Goal: Complete application form

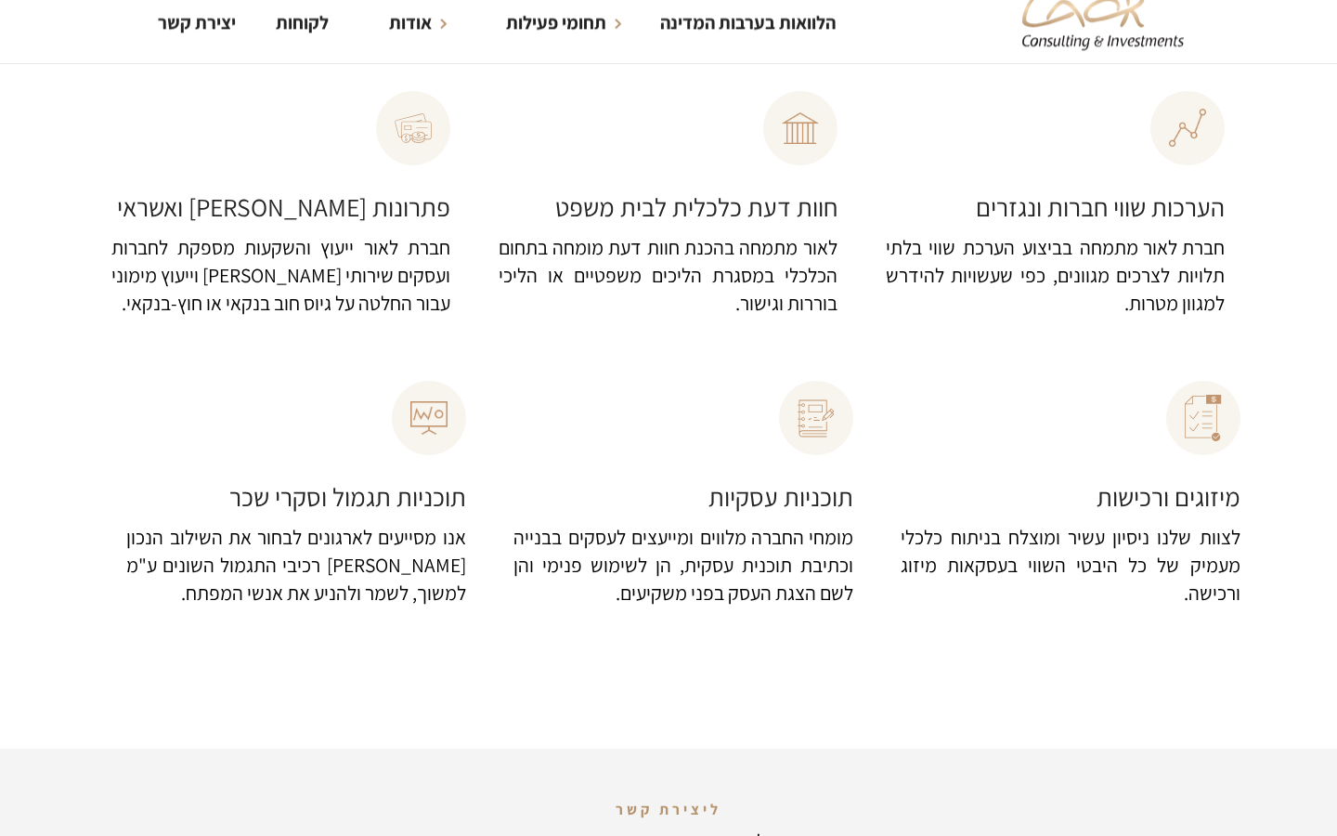
scroll to position [320, 0]
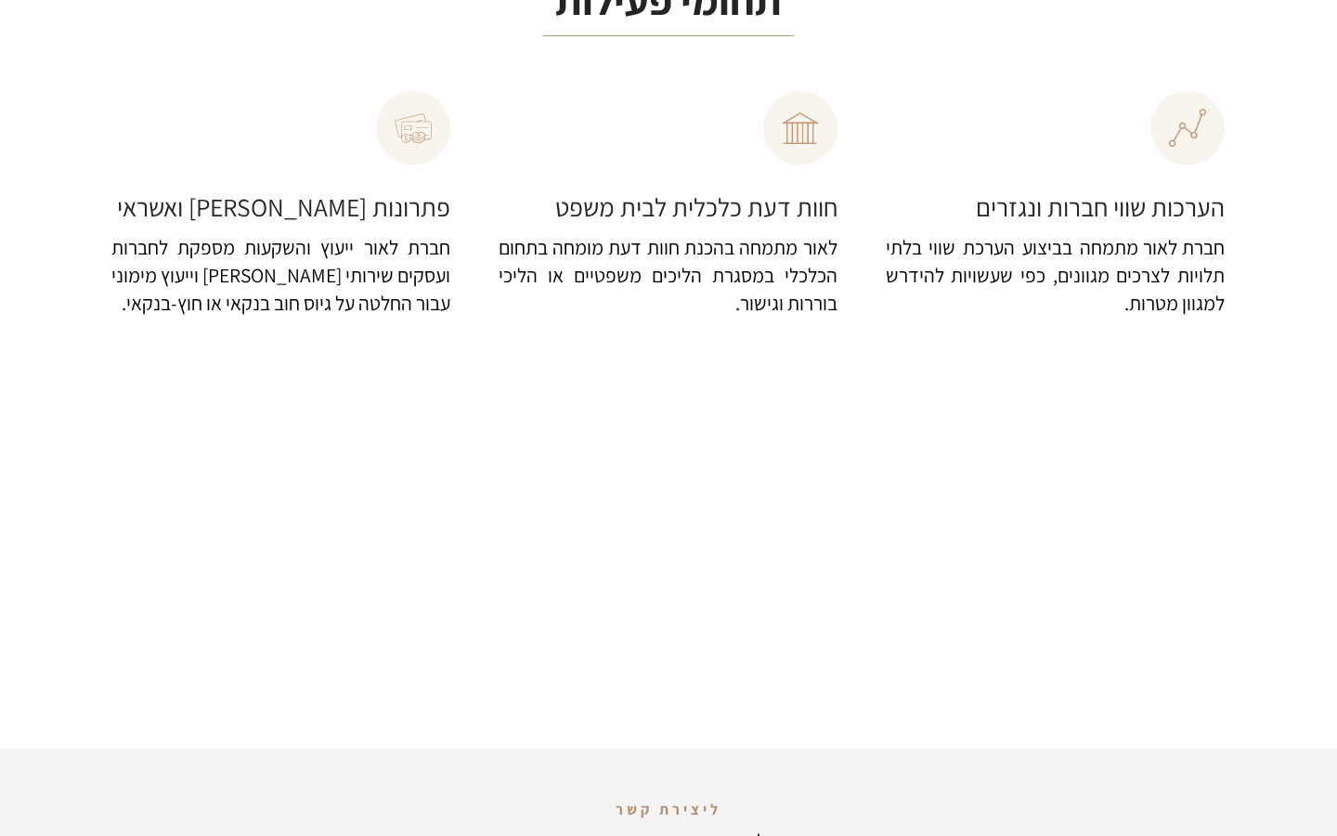
scroll to position [320, 0]
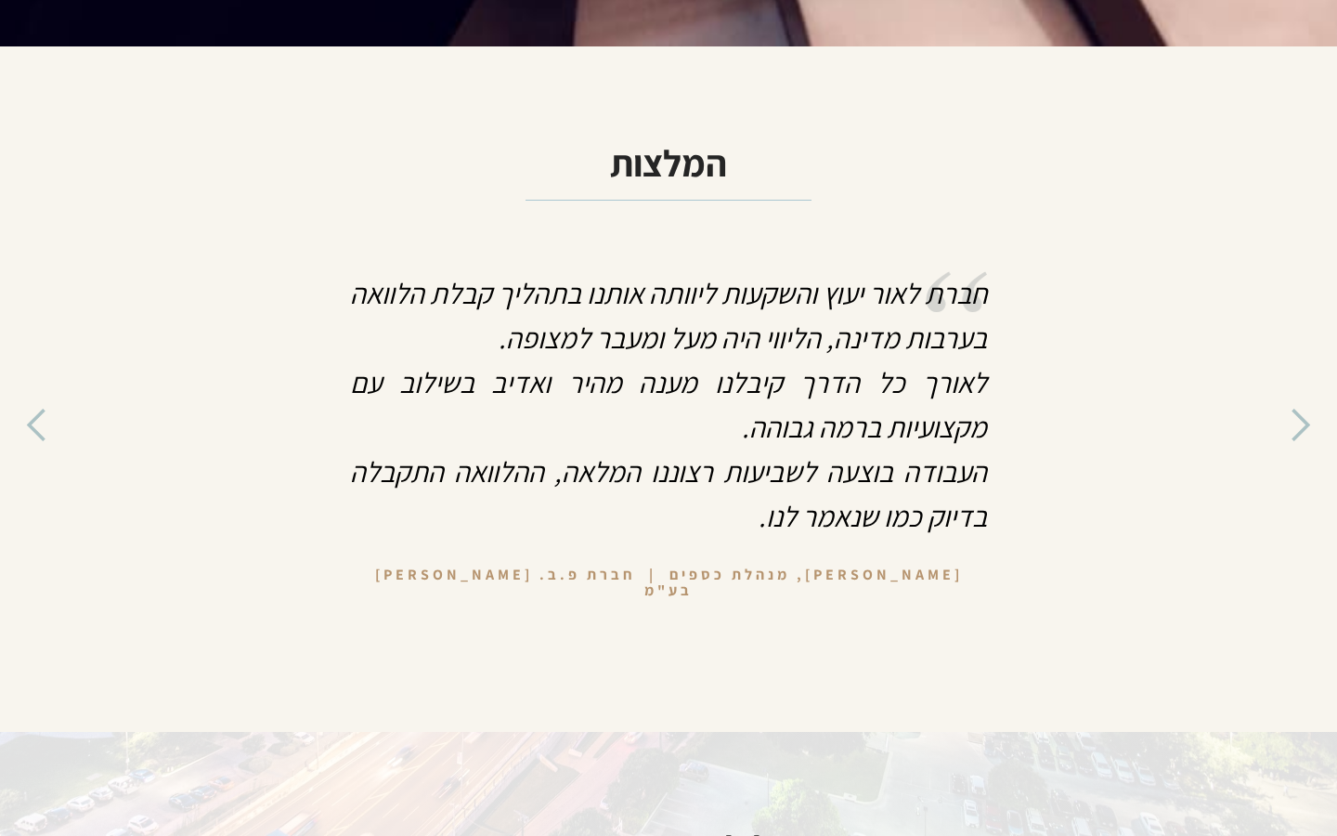
scroll to position [7018, 0]
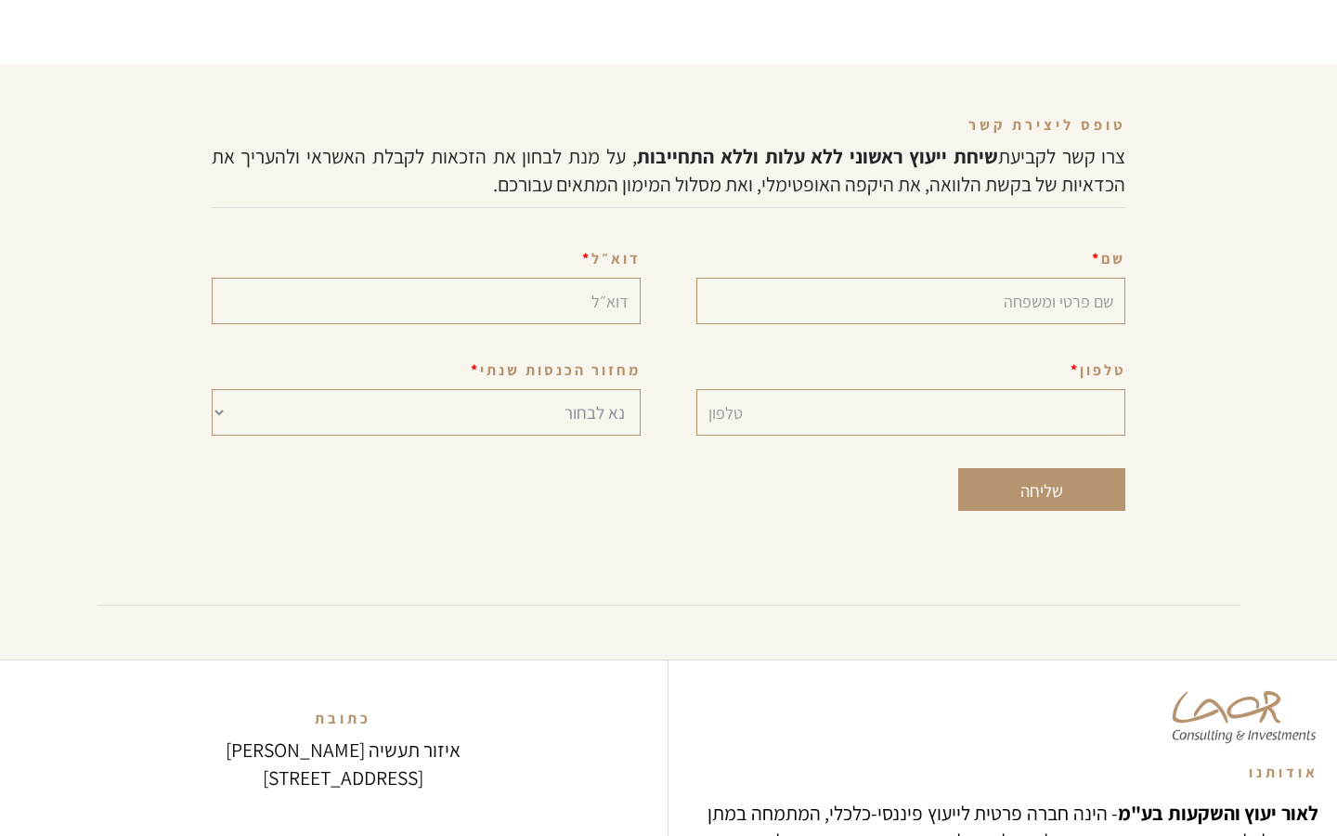
select select "מעל ל-25 מיליון"
select select "Consultation Form"
click at [910, 278] on input "Consultation Form" at bounding box center [911, 301] width 430 height 46
type input "[PERSON_NAME]"
click at [910, 278] on input "Consultation Form" at bounding box center [911, 301] width 430 height 46
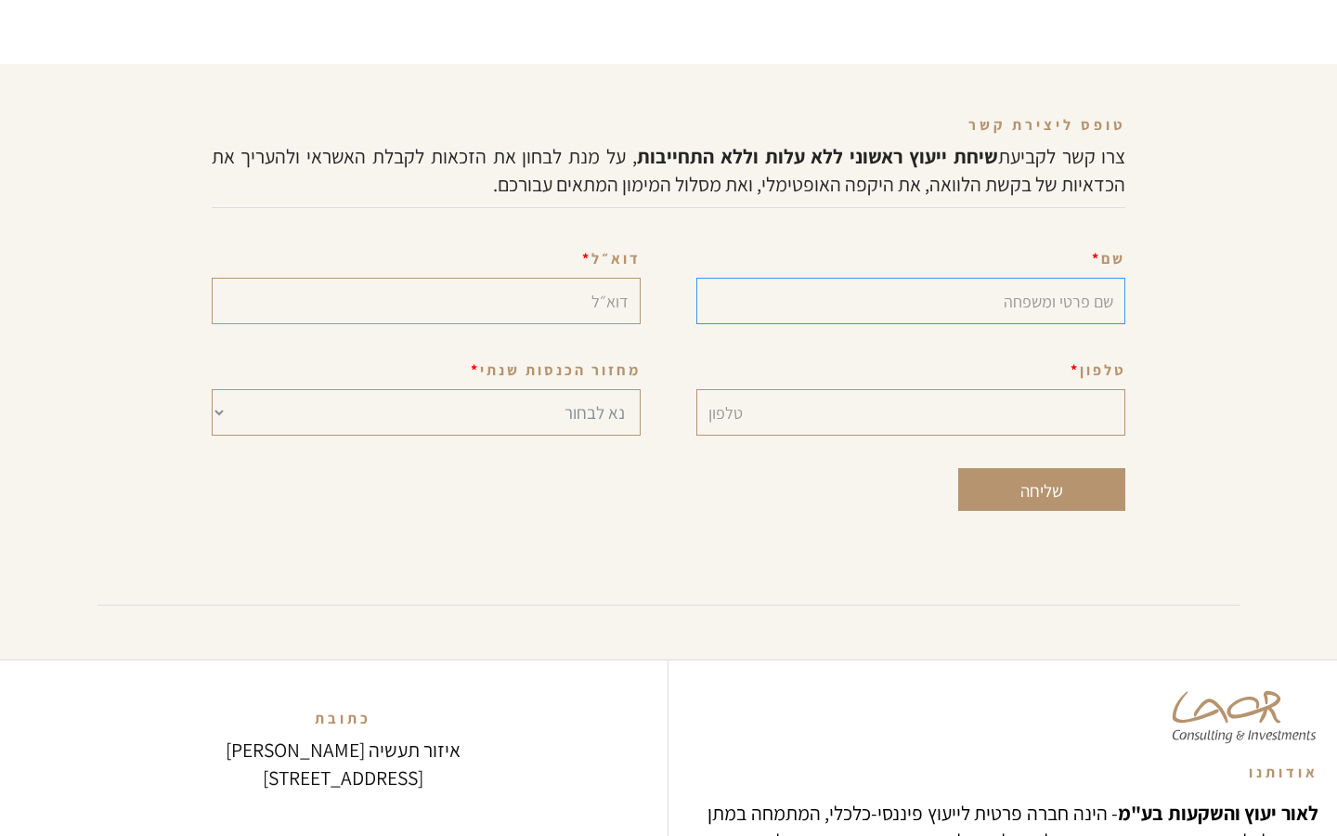
click at [910, 278] on input "Consultation Form" at bounding box center [911, 301] width 430 height 46
type input "model"
click at [910, 278] on input "Consultation Form" at bounding box center [911, 301] width 430 height 46
click at [910, 389] on input "Consultation Form" at bounding box center [911, 412] width 430 height 46
type input "[PHONE_NUMBER]"
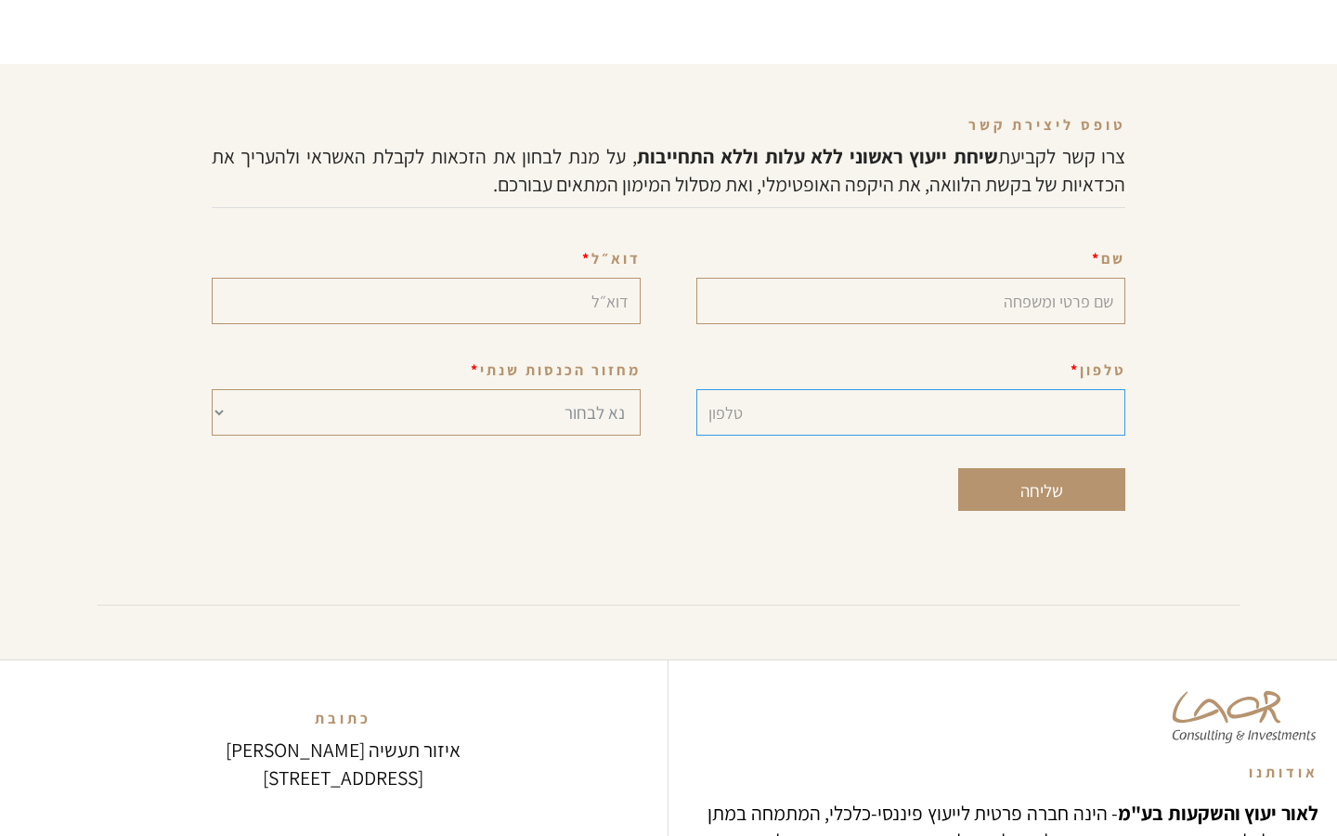
click at [910, 389] on input "Consultation Form" at bounding box center [911, 412] width 430 height 46
type input "7361586737"
click at [910, 389] on input "Consultation Form" at bounding box center [911, 412] width 430 height 46
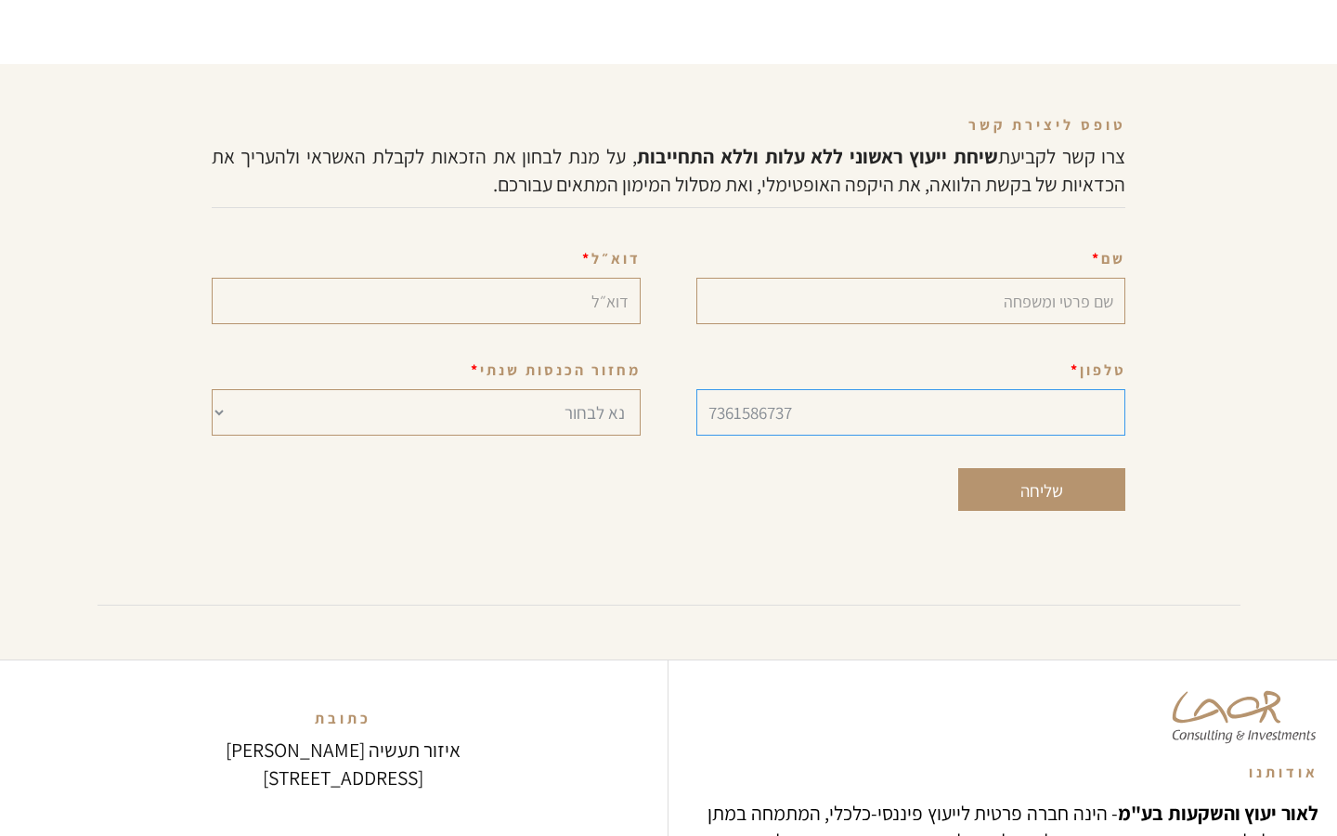
type input "7361586737"
click at [910, 389] on input "Consultation Form" at bounding box center [911, 412] width 430 height 46
type input "[PHONE_NUMBER]"
click at [910, 389] on input "Consultation Form" at bounding box center [911, 412] width 430 height 46
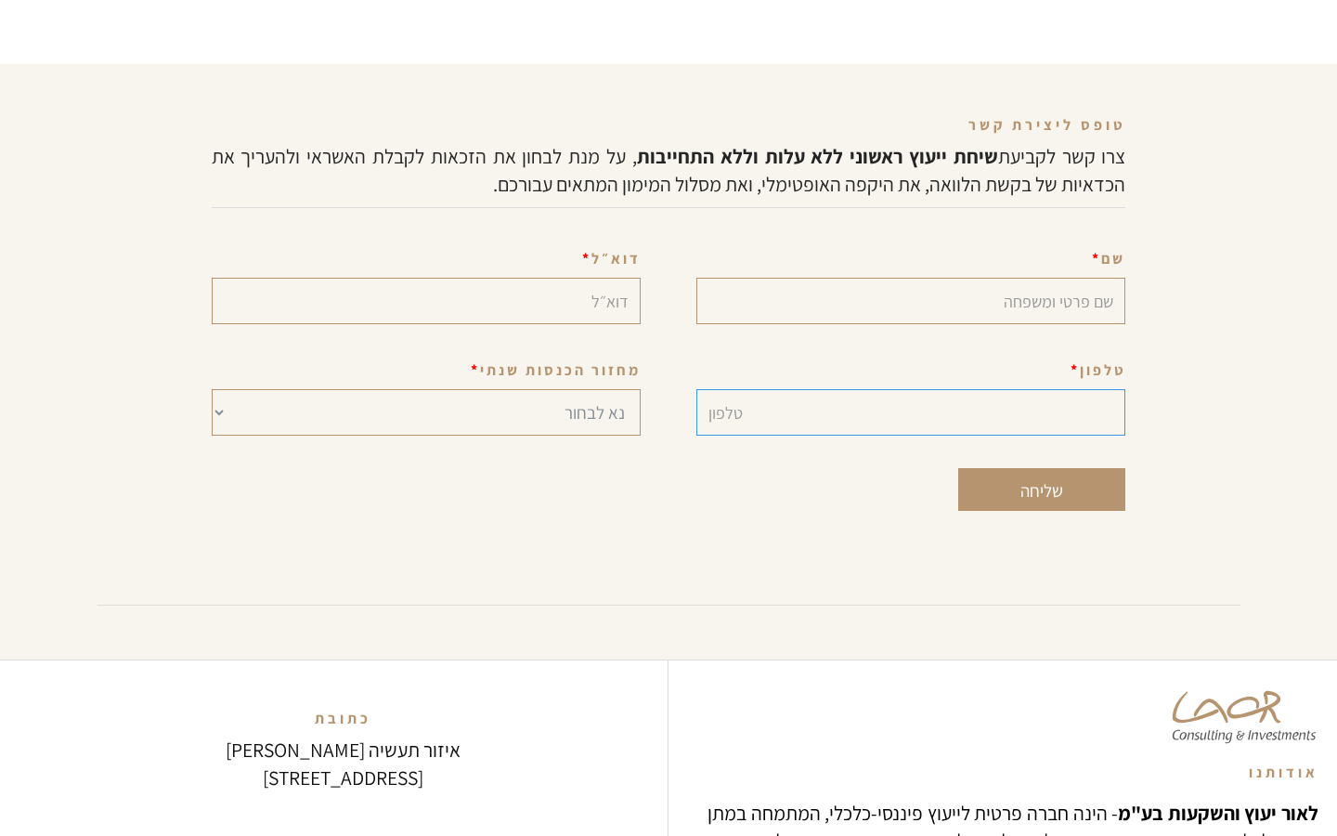
select select "עד 5 מיליון"
select select "עסק בהקמה"
